Goal: Answer question/provide support

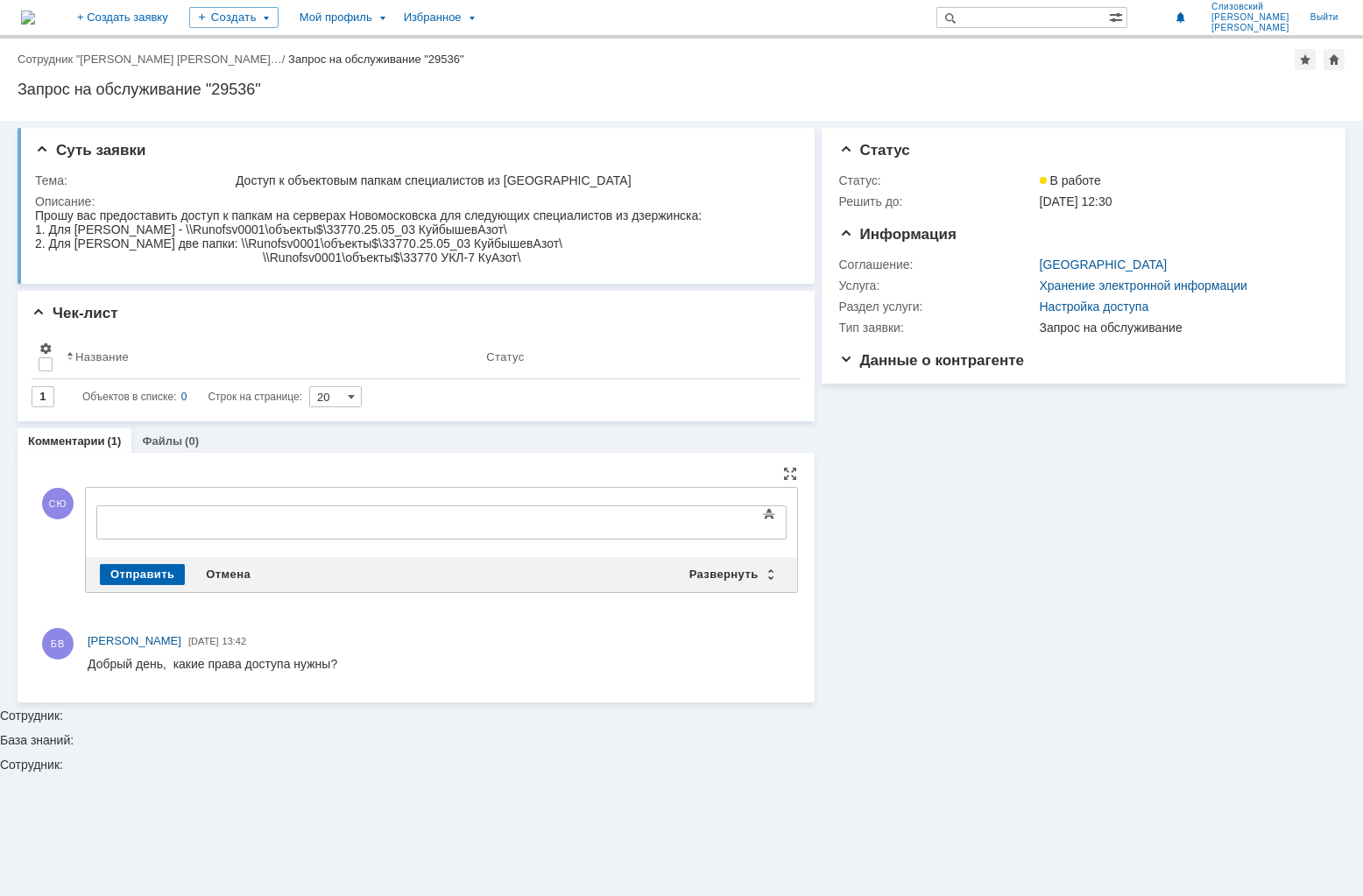
click at [154, 524] on div at bounding box center [238, 519] width 249 height 14
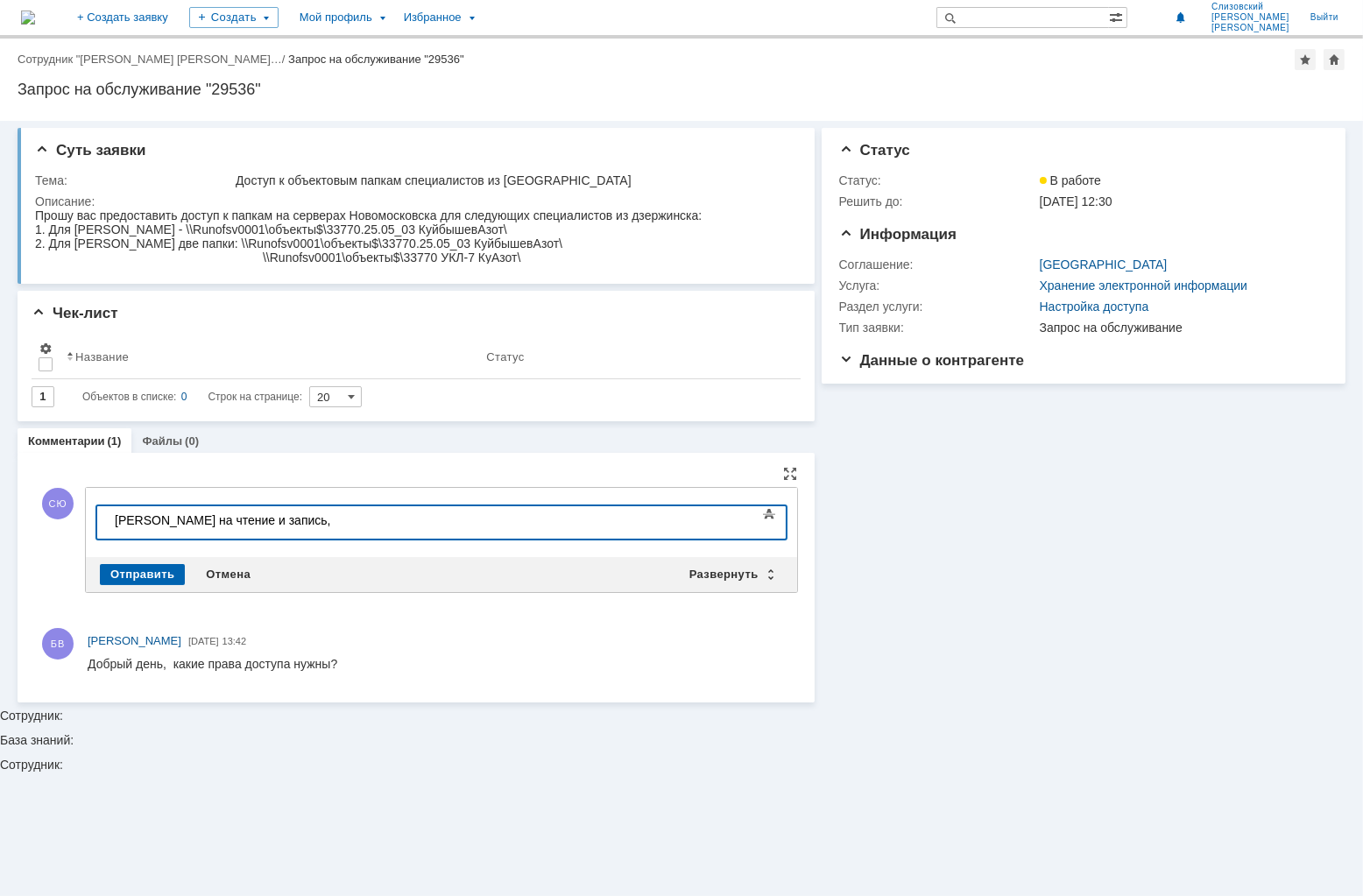
click at [335, 522] on div "[PERSON_NAME] на чтение и запись," at bounding box center [238, 519] width 249 height 14
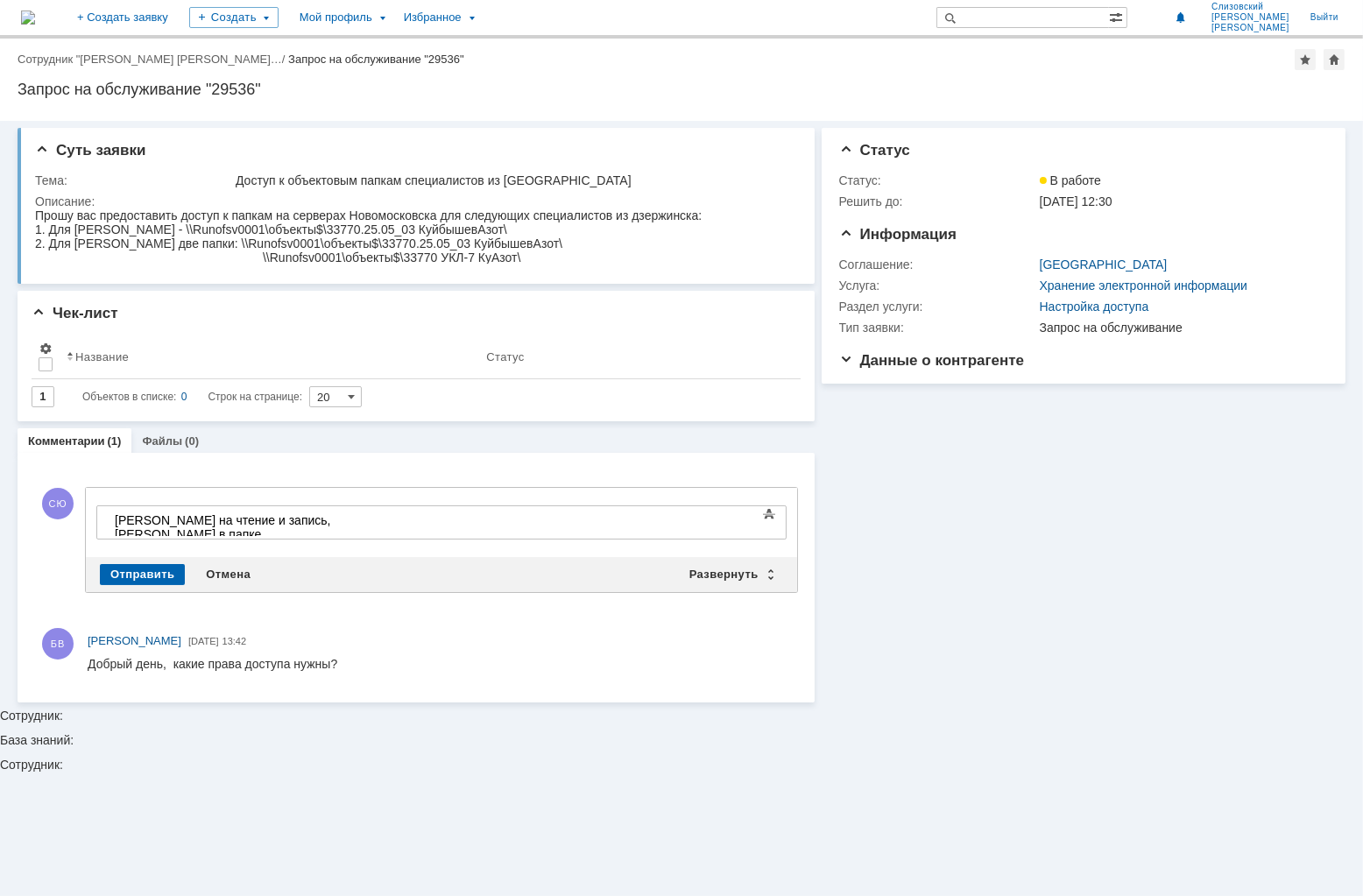
click at [88, 791] on div "Суть заявки Тема: Доступ к объектовым папкам специалистов из Дзержинск Описание…" at bounding box center [682, 508] width 1363 height 775
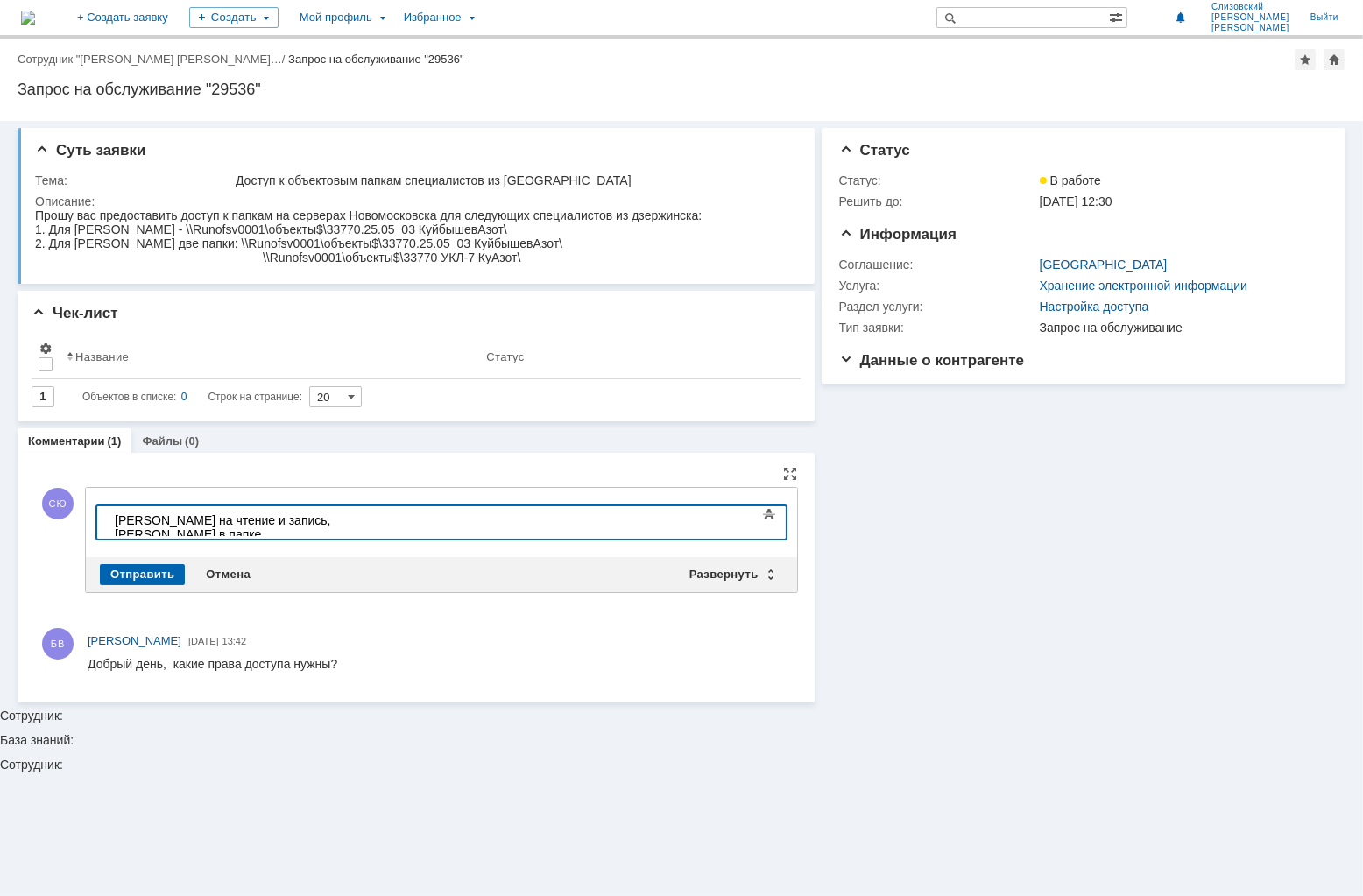
click at [203, 514] on div "[PERSON_NAME] на чтение и запись, [PERSON_NAME] в папке" at bounding box center [238, 526] width 249 height 28
click at [362, 520] on div "[PERSON_NAME] на чтение и запись, [PERSON_NAME] в папке" at bounding box center [238, 526] width 249 height 28
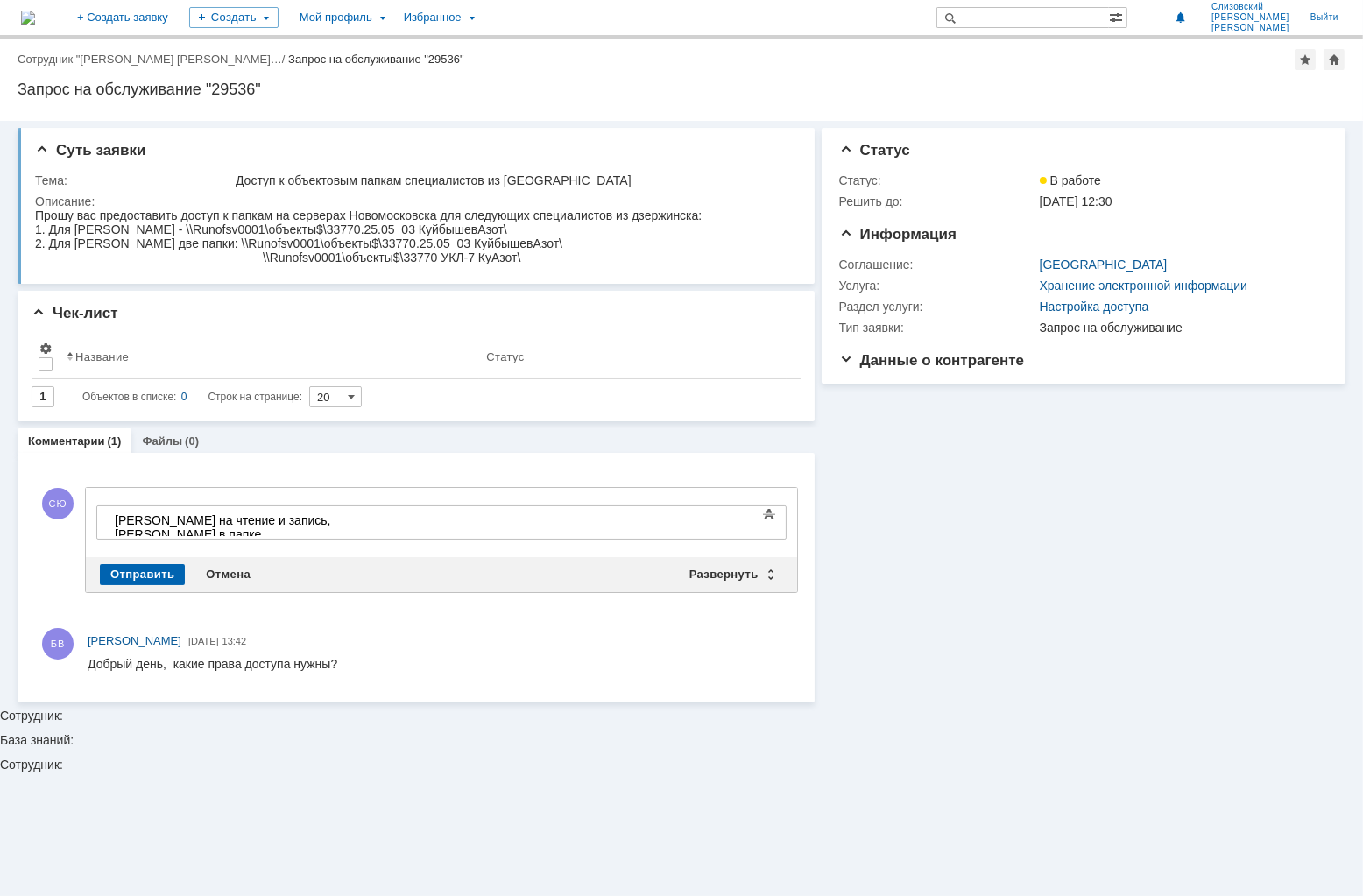
click at [110, 745] on div "Суть заявки Тема: Доступ к объектовым папкам специалистов из Дзержинск Описание…" at bounding box center [682, 508] width 1363 height 775
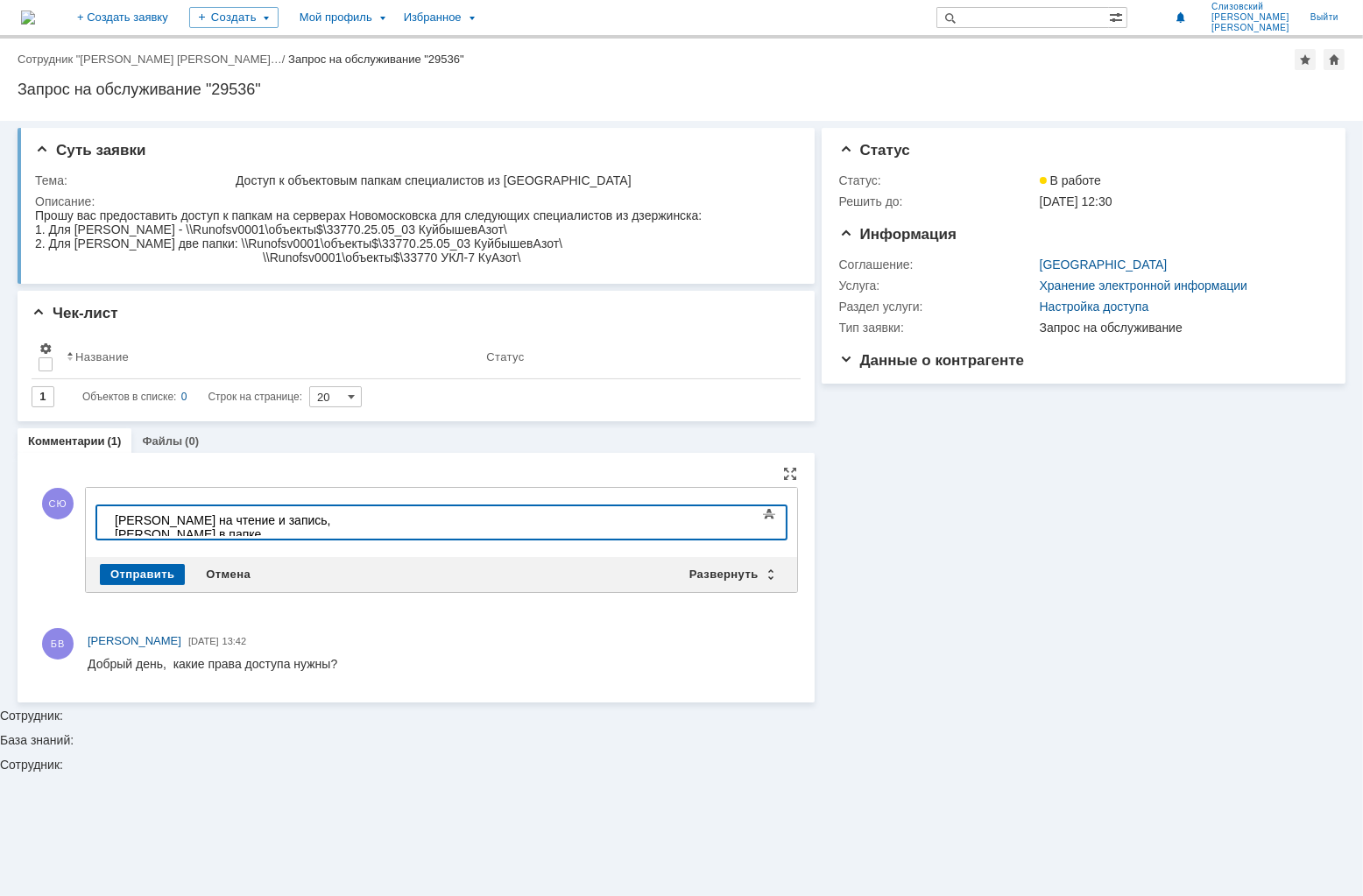
click at [362, 525] on div "[PERSON_NAME] на чтение и запись, [PERSON_NAME] в папке" at bounding box center [238, 526] width 249 height 28
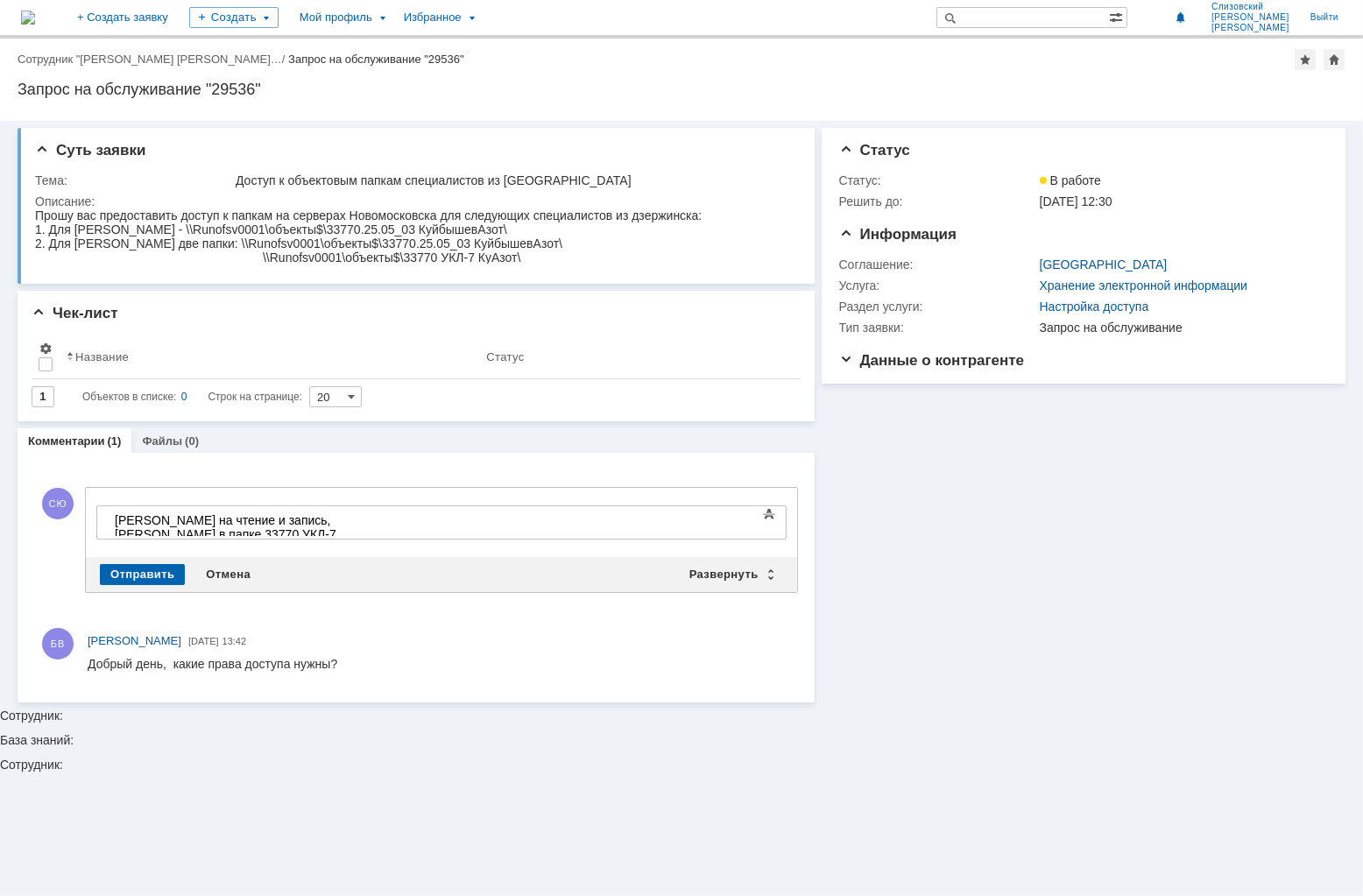
drag, startPoint x: 50, startPoint y: 795, endPoint x: 69, endPoint y: 790, distance: 19.6
click at [50, 795] on div "Суть заявки Тема: Доступ к объектовым папкам специалистов из Дзержинск Описание…" at bounding box center [682, 508] width 1363 height 775
click at [362, 520] on div "[PERSON_NAME] на чтение и запись, [PERSON_NAME] в папке 33770 УКЛ-7 КуАзот на ч…" at bounding box center [238, 533] width 249 height 42
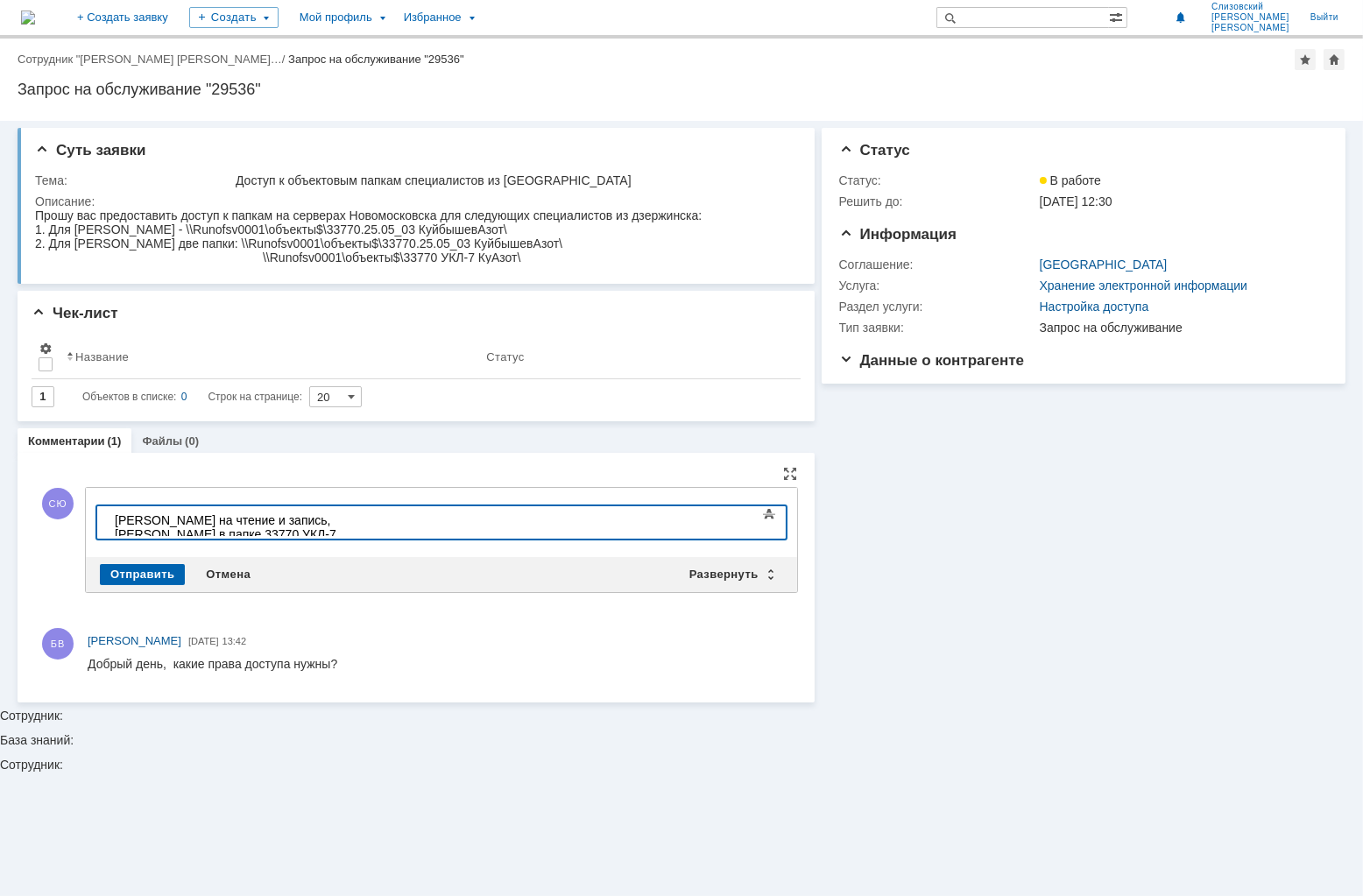
scroll to position [468, 5]
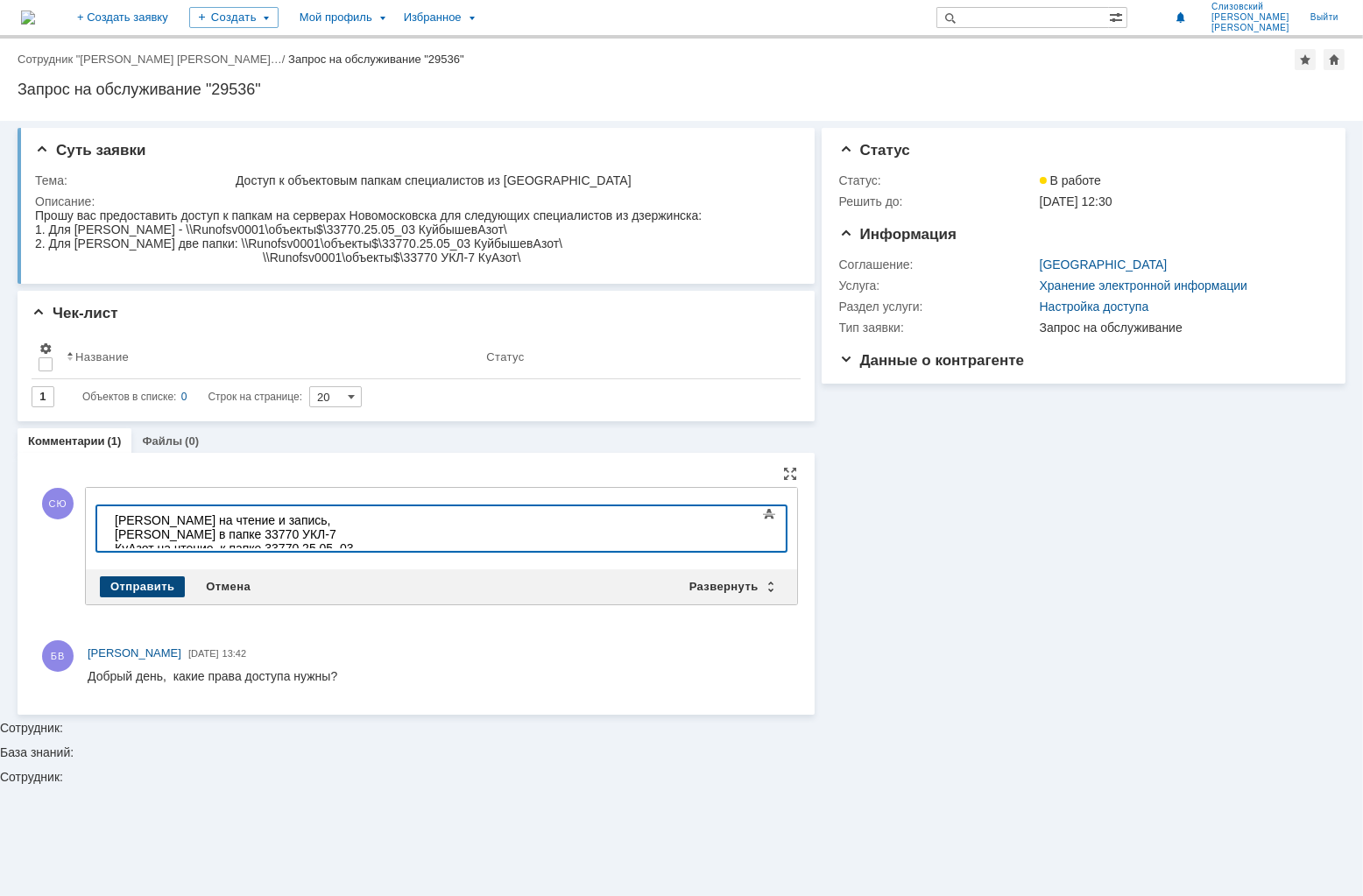
click at [146, 581] on div "Отправить" at bounding box center [142, 586] width 85 height 21
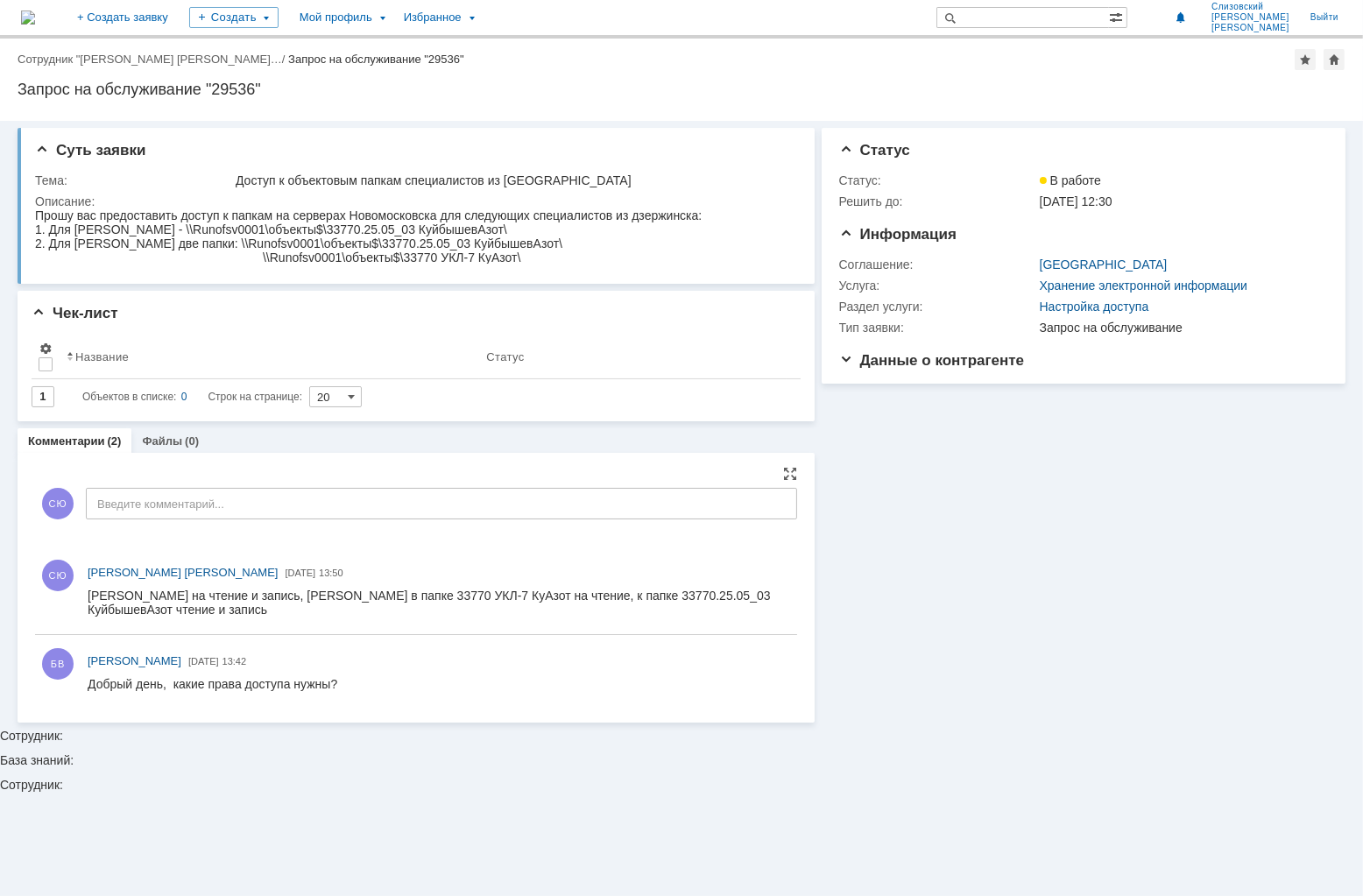
scroll to position [0, 0]
click at [988, 613] on div "Информация Статус Статус: В работе Решить до: [DATE] 12:30 Информация Соглашени…" at bounding box center [1080, 422] width 531 height 602
